Goal: Information Seeking & Learning: Learn about a topic

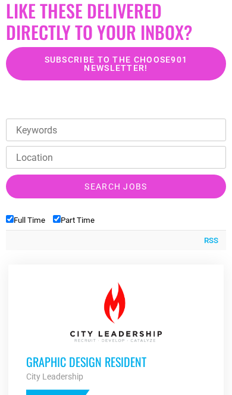
scroll to position [368, 0]
click at [25, 216] on label "Full Time" at bounding box center [25, 220] width 39 height 9
click at [14, 215] on input "Full Time" at bounding box center [10, 219] width 8 height 8
checkbox input "false"
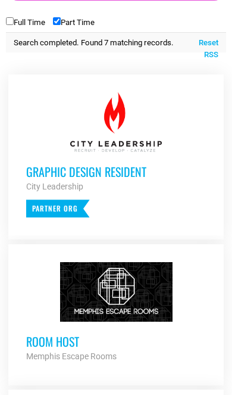
scroll to position [566, 0]
click at [73, 334] on h3 "Room Host" at bounding box center [116, 341] width 180 height 15
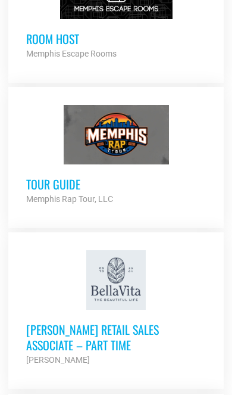
scroll to position [858, 0]
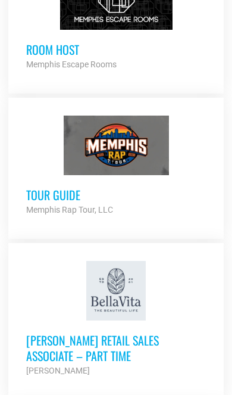
click at [63, 187] on h3 "Tour Guide" at bounding box center [116, 194] width 180 height 15
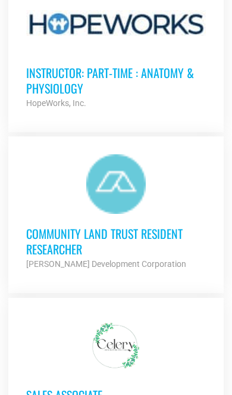
scroll to position [1309, 0]
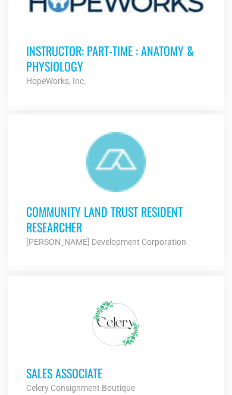
click at [139, 237] on strong "Alcy Ball Development Corporation" at bounding box center [106, 242] width 160 height 10
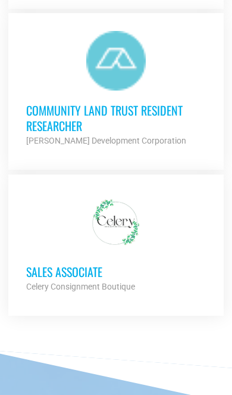
scroll to position [1410, 0]
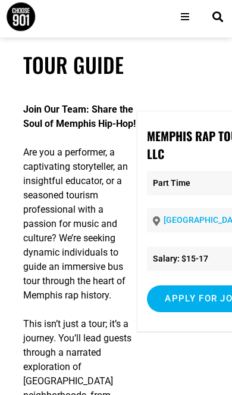
scroll to position [4, 0]
